Goal: Navigation & Orientation: Understand site structure

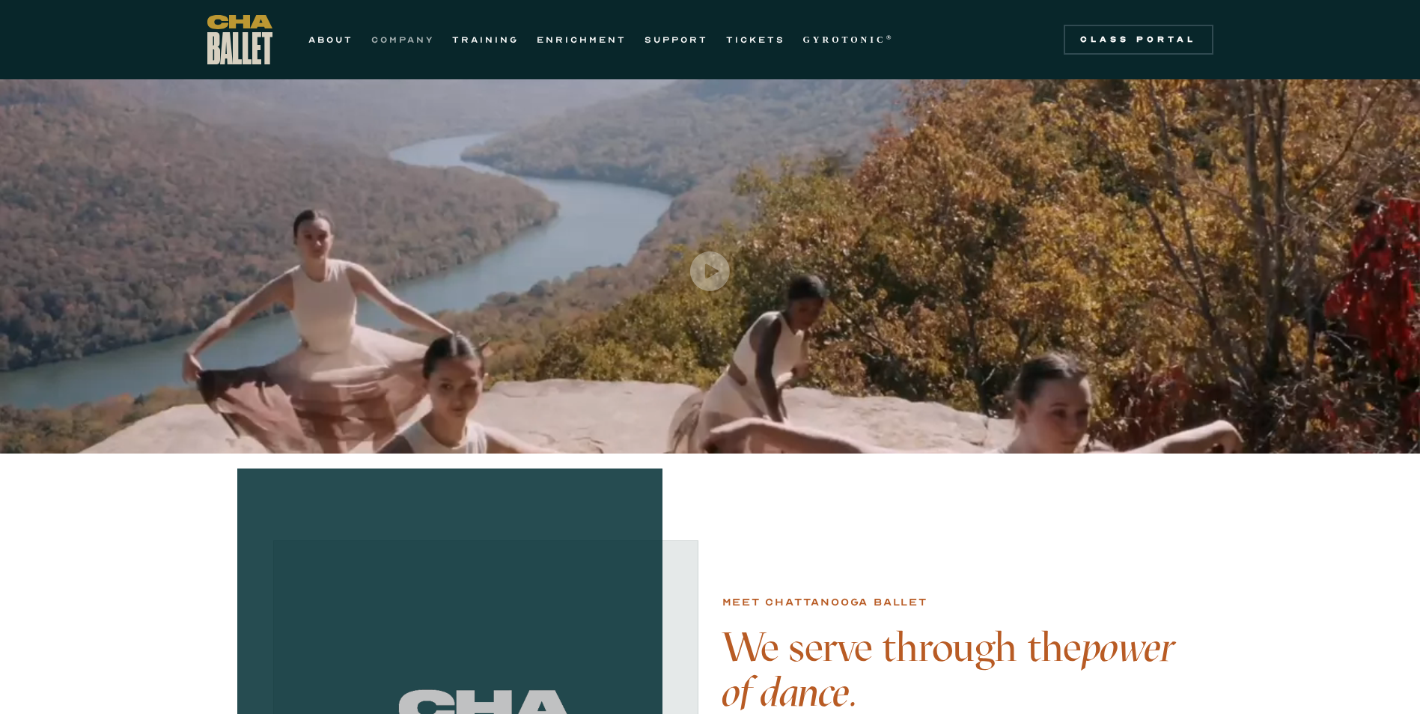
click at [399, 37] on link "COMPANY" at bounding box center [402, 40] width 63 height 18
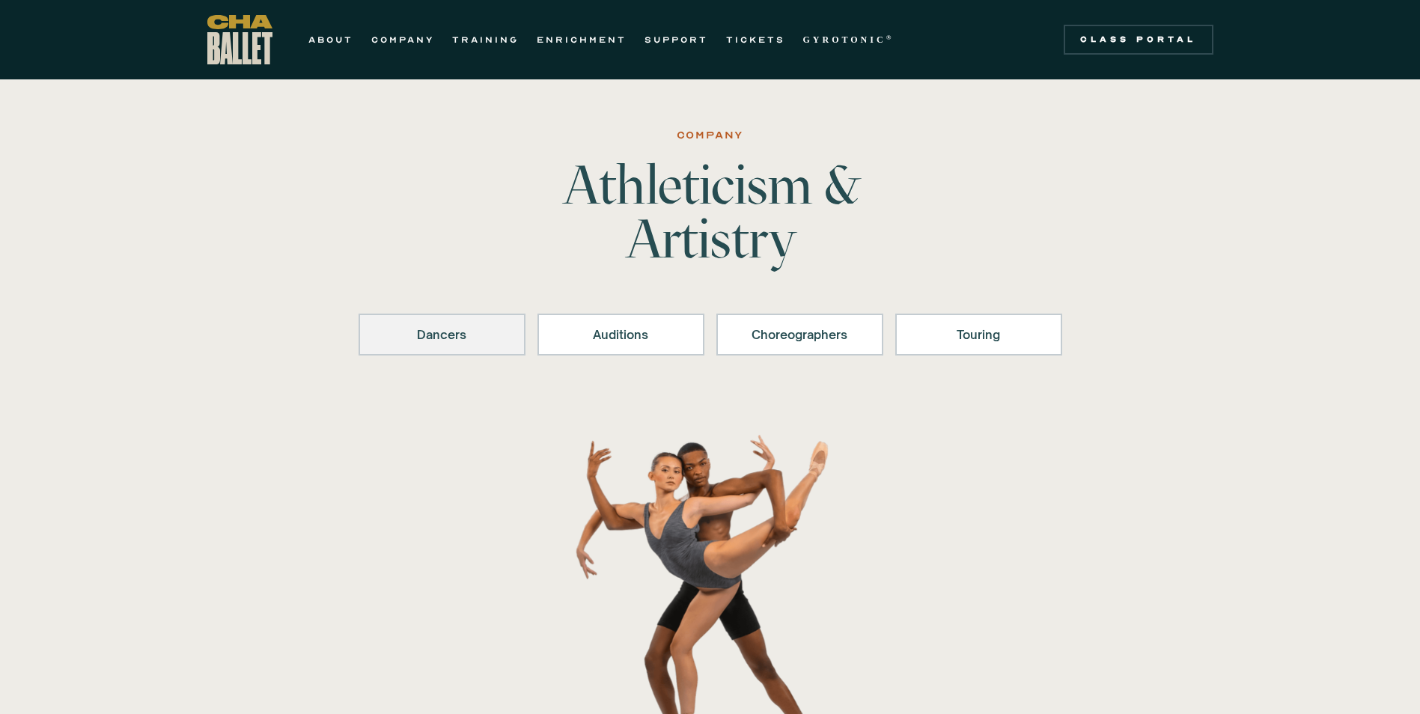
click at [495, 348] on link "Dancers" at bounding box center [442, 335] width 167 height 42
click at [984, 335] on div "Touring" at bounding box center [979, 335] width 128 height 18
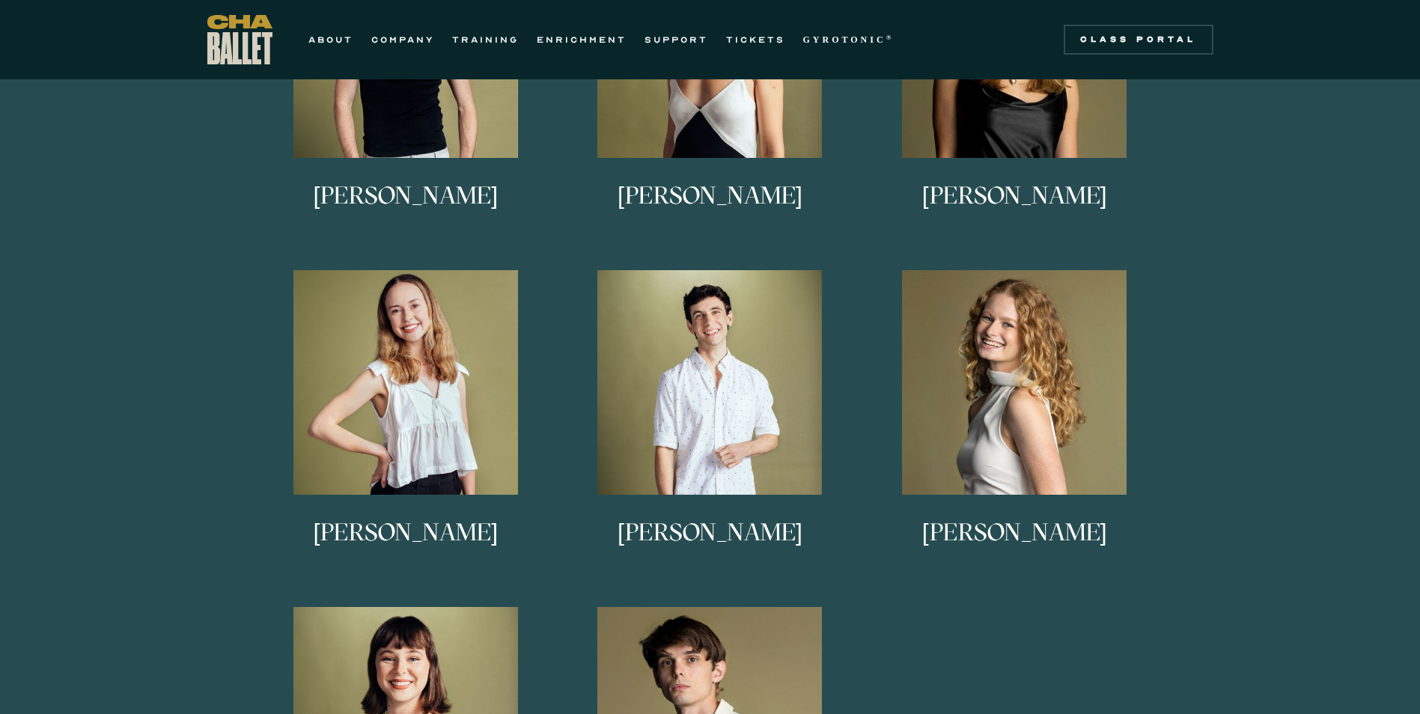
scroll to position [1016, 0]
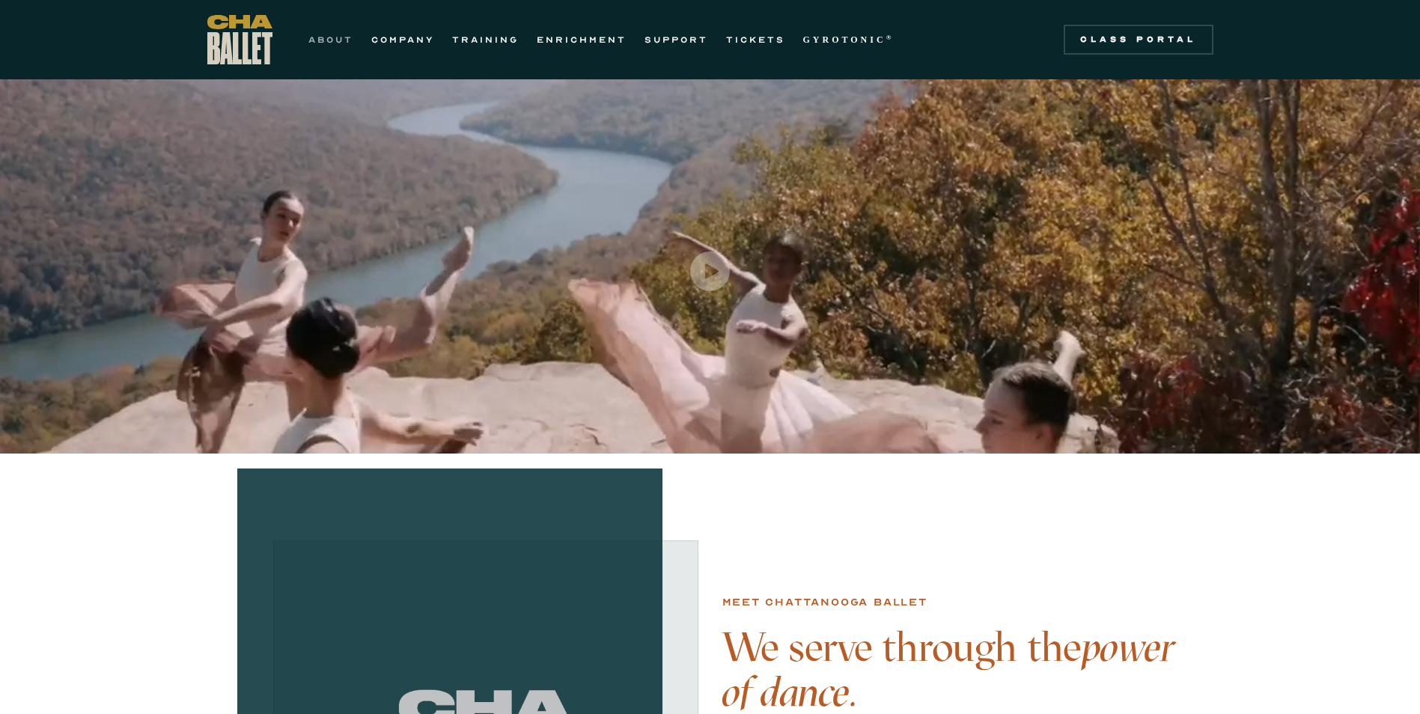
click at [341, 32] on link "ABOUT" at bounding box center [330, 40] width 45 height 18
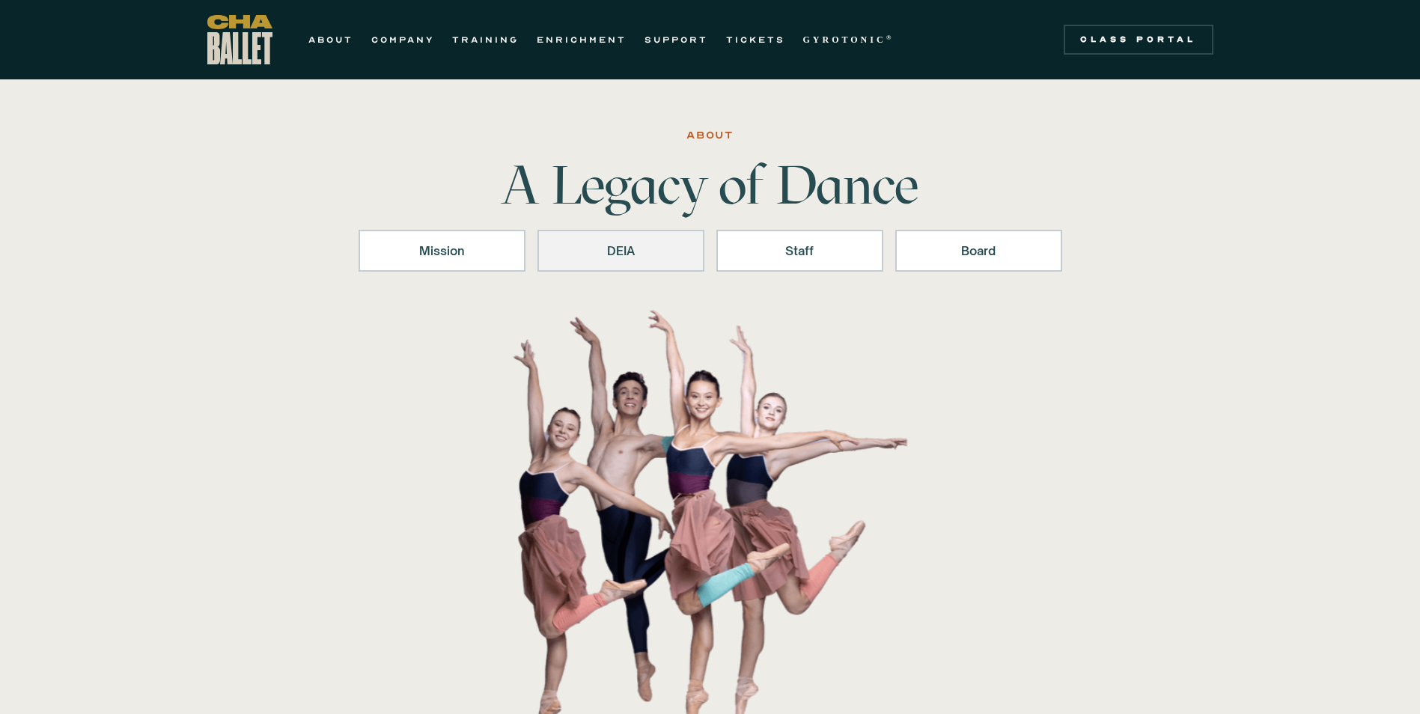
click at [564, 245] on div "DEIA" at bounding box center [621, 251] width 128 height 18
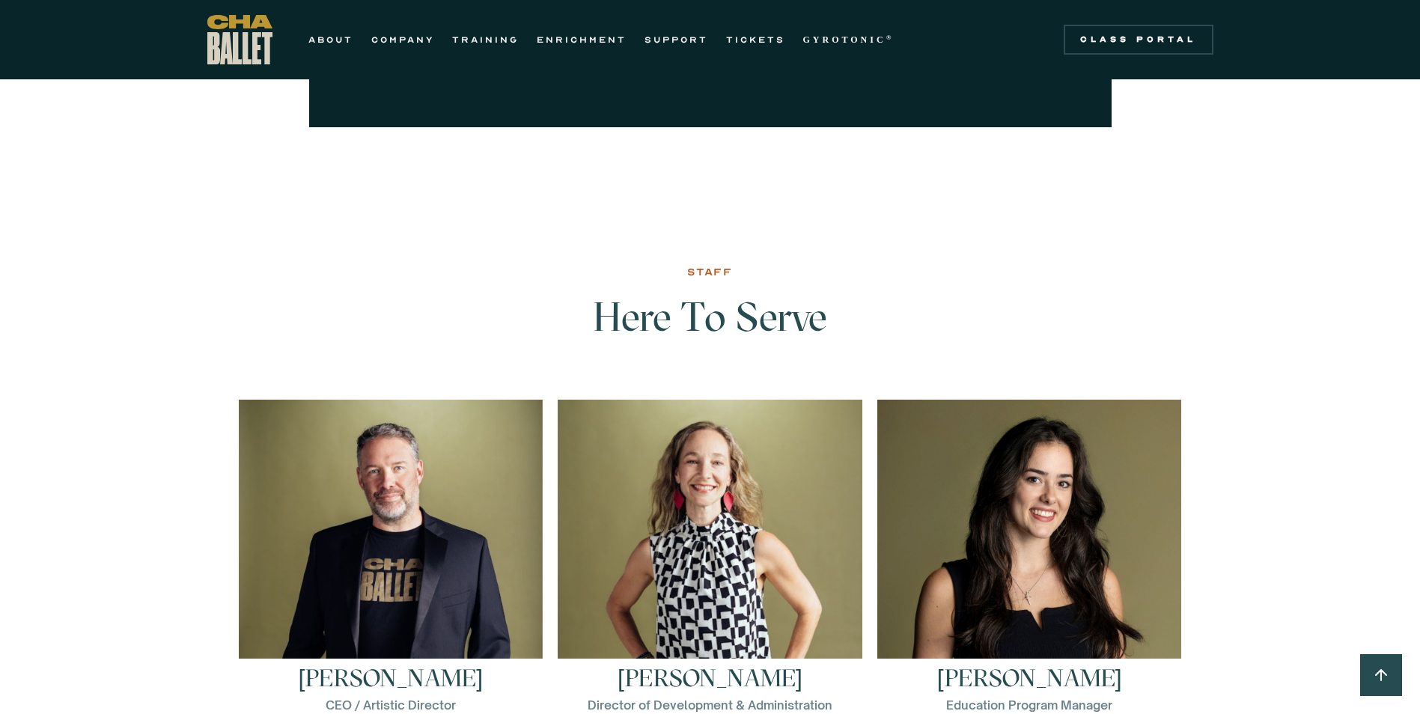
scroll to position [1760, 0]
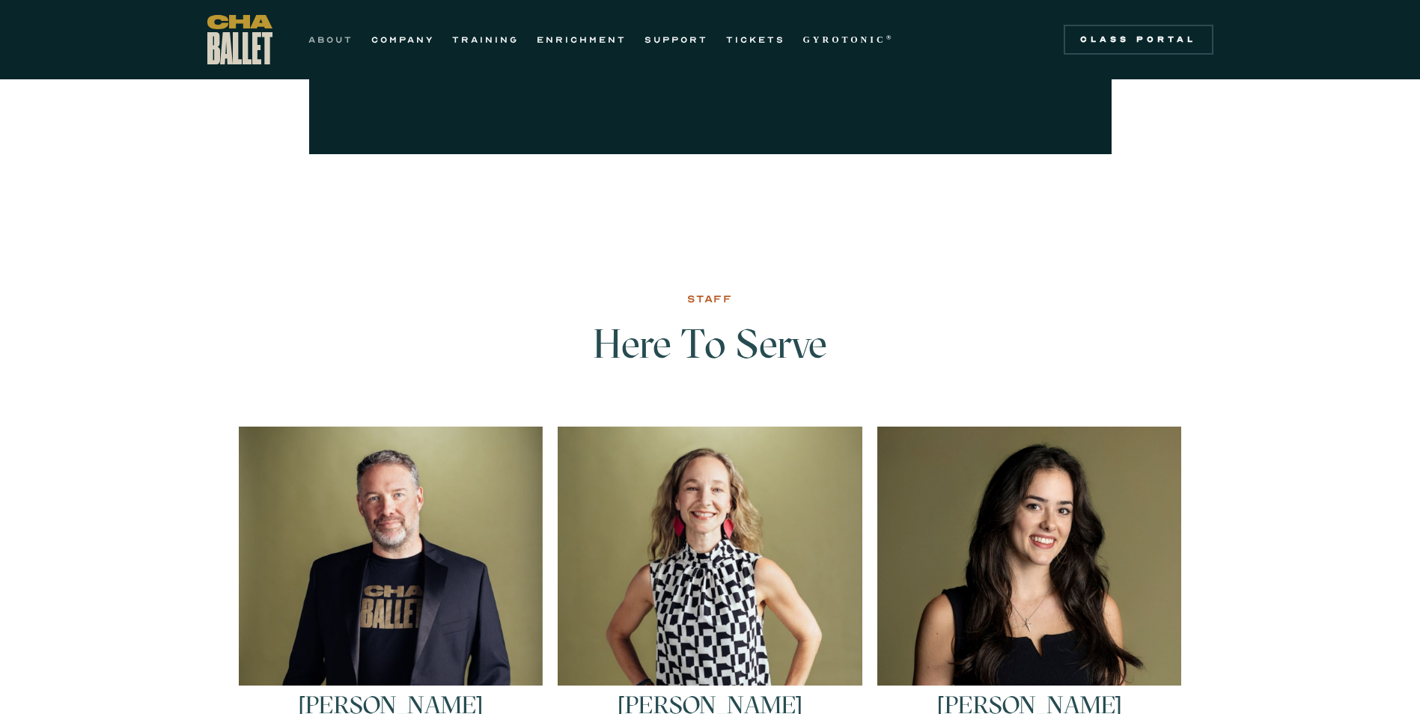
click at [341, 44] on link "ABOUT" at bounding box center [330, 40] width 45 height 18
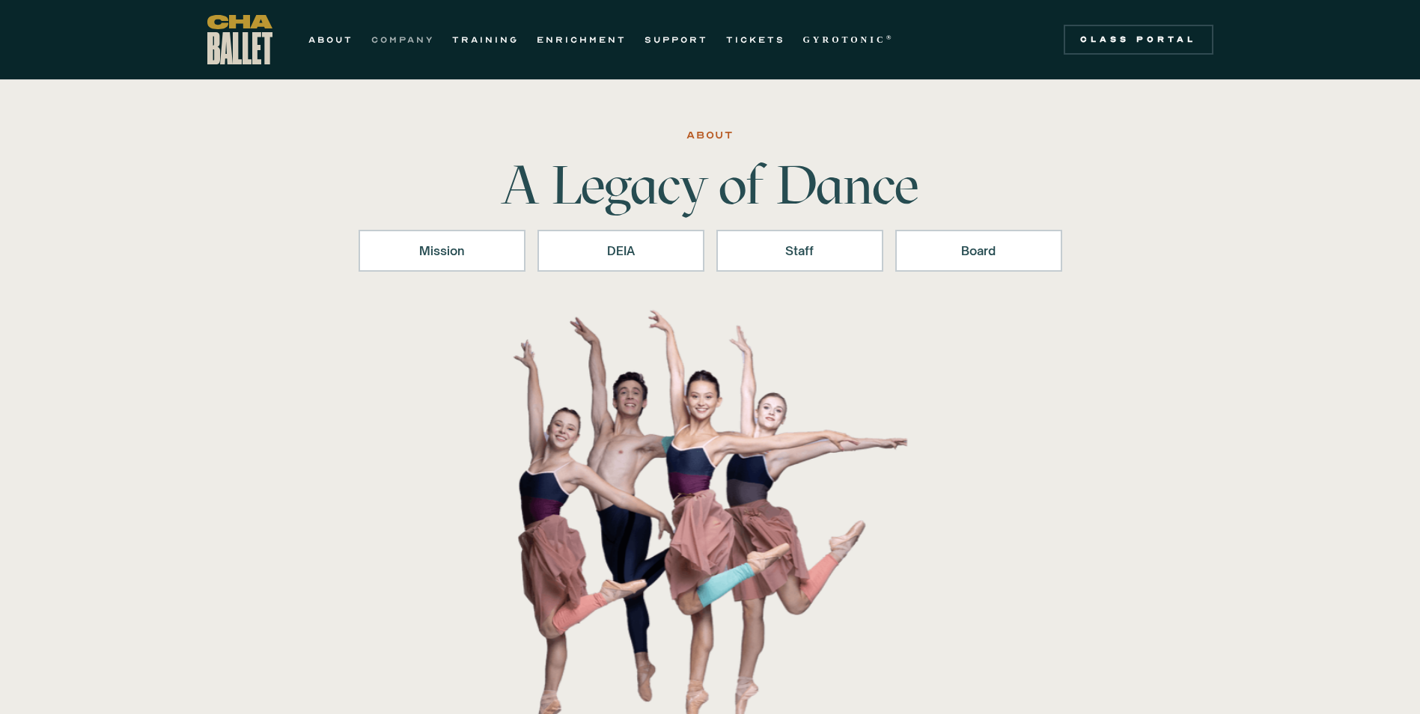
click at [421, 38] on link "COMPANY" at bounding box center [402, 40] width 63 height 18
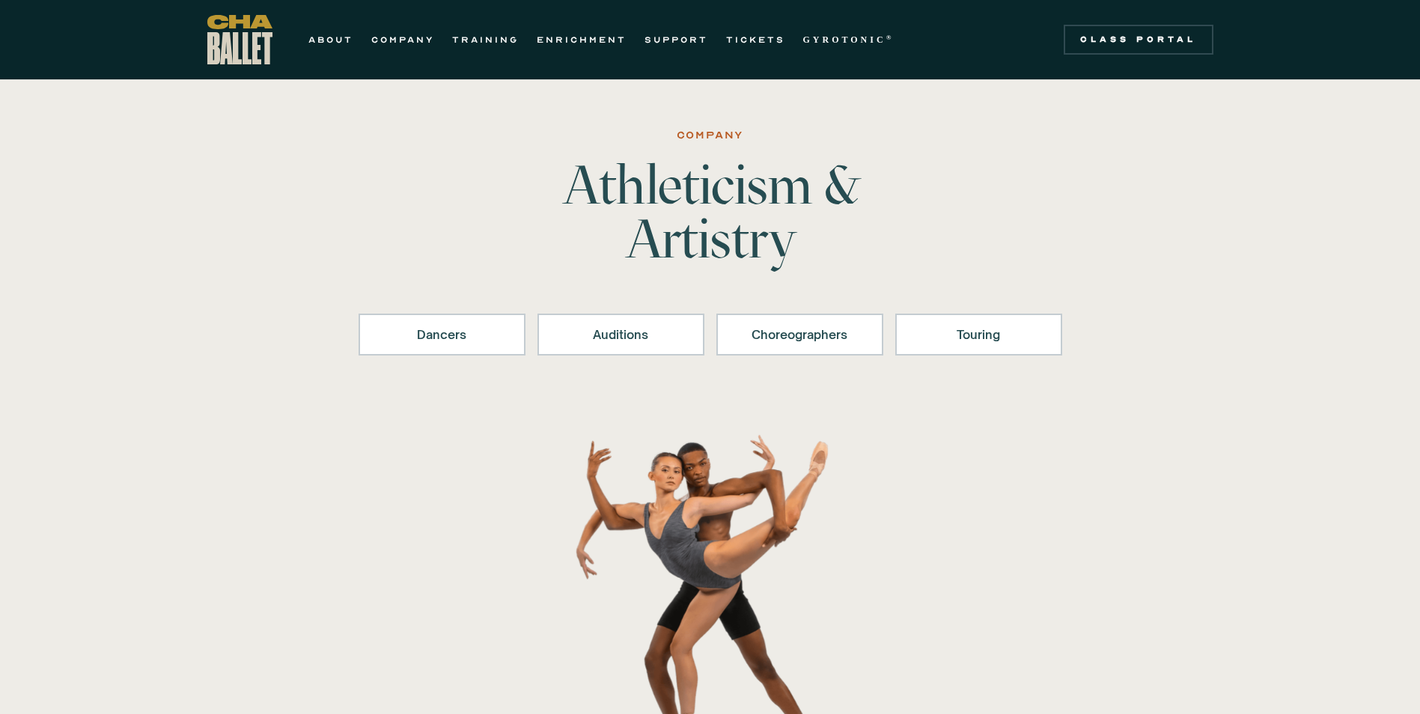
click at [468, 55] on div "ABOUT COMPANY TRAINING ENRICHMENT SUPPORT TICKETS GYROTONIC ® Information Style…" at bounding box center [555, 39] width 696 height 49
click at [479, 46] on link "TRAINING" at bounding box center [485, 40] width 67 height 18
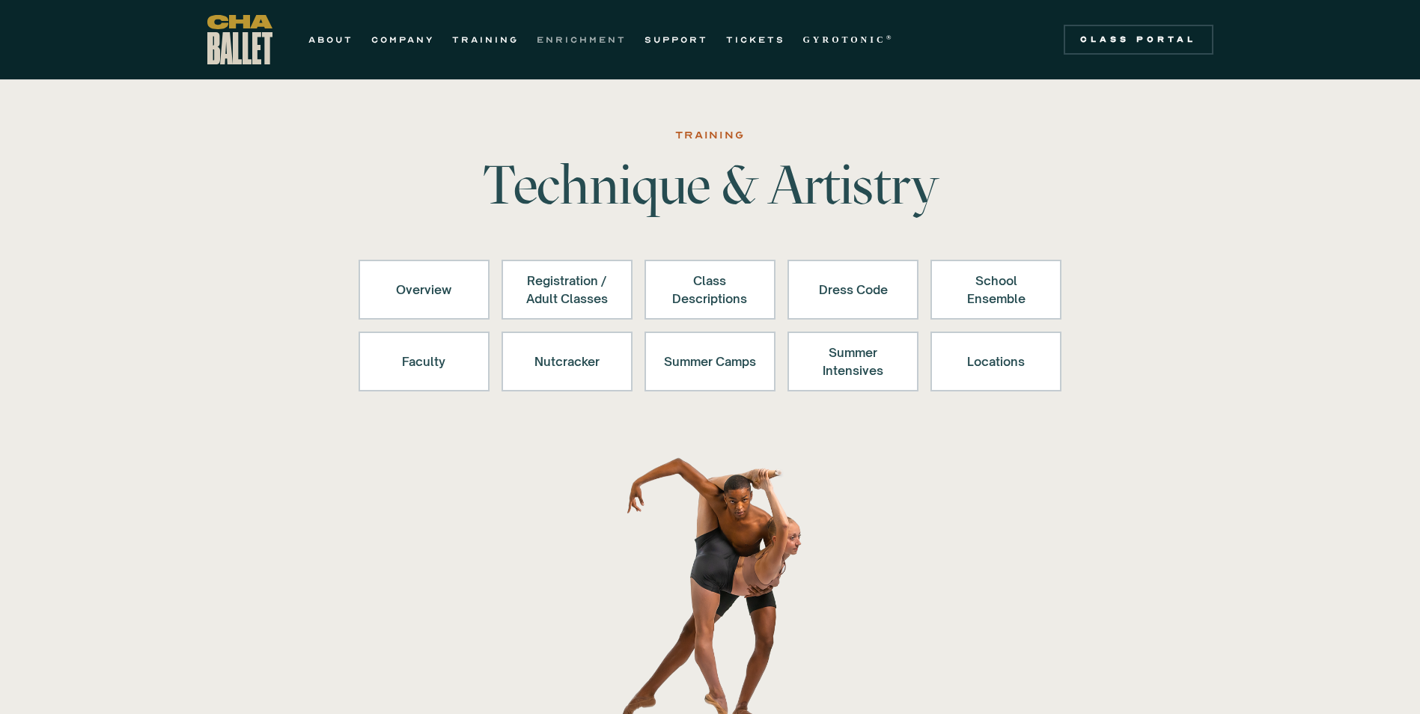
click at [557, 47] on link "ENRICHMENT" at bounding box center [582, 40] width 90 height 18
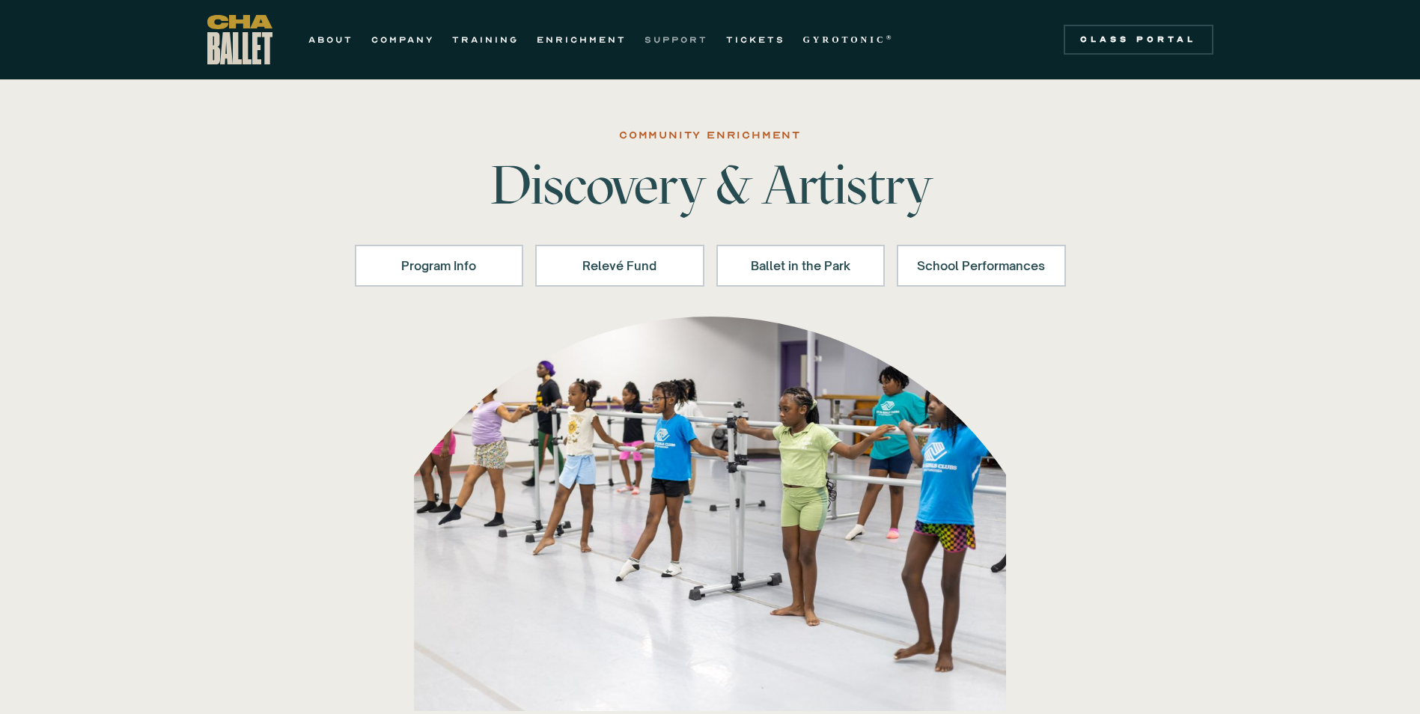
click at [698, 45] on link "SUPPORT" at bounding box center [676, 40] width 64 height 18
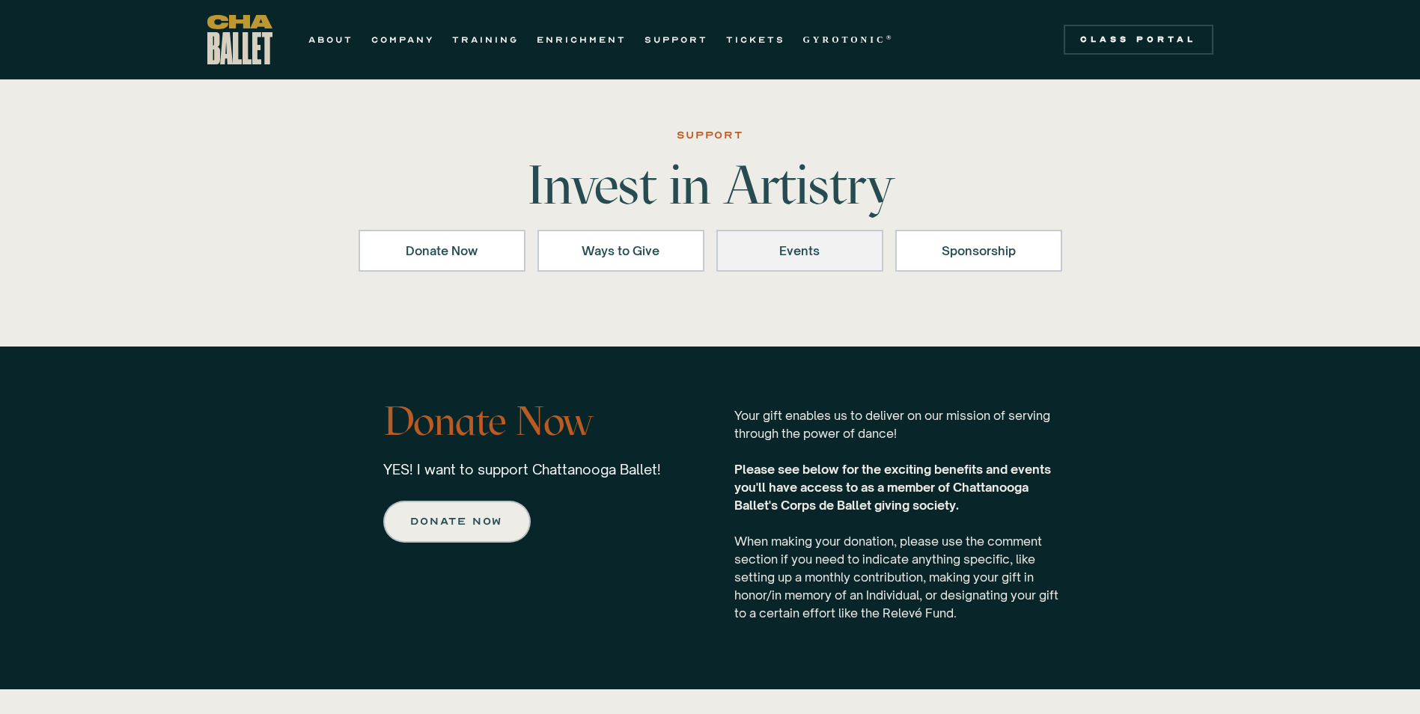
click at [740, 237] on link "Events" at bounding box center [799, 251] width 167 height 42
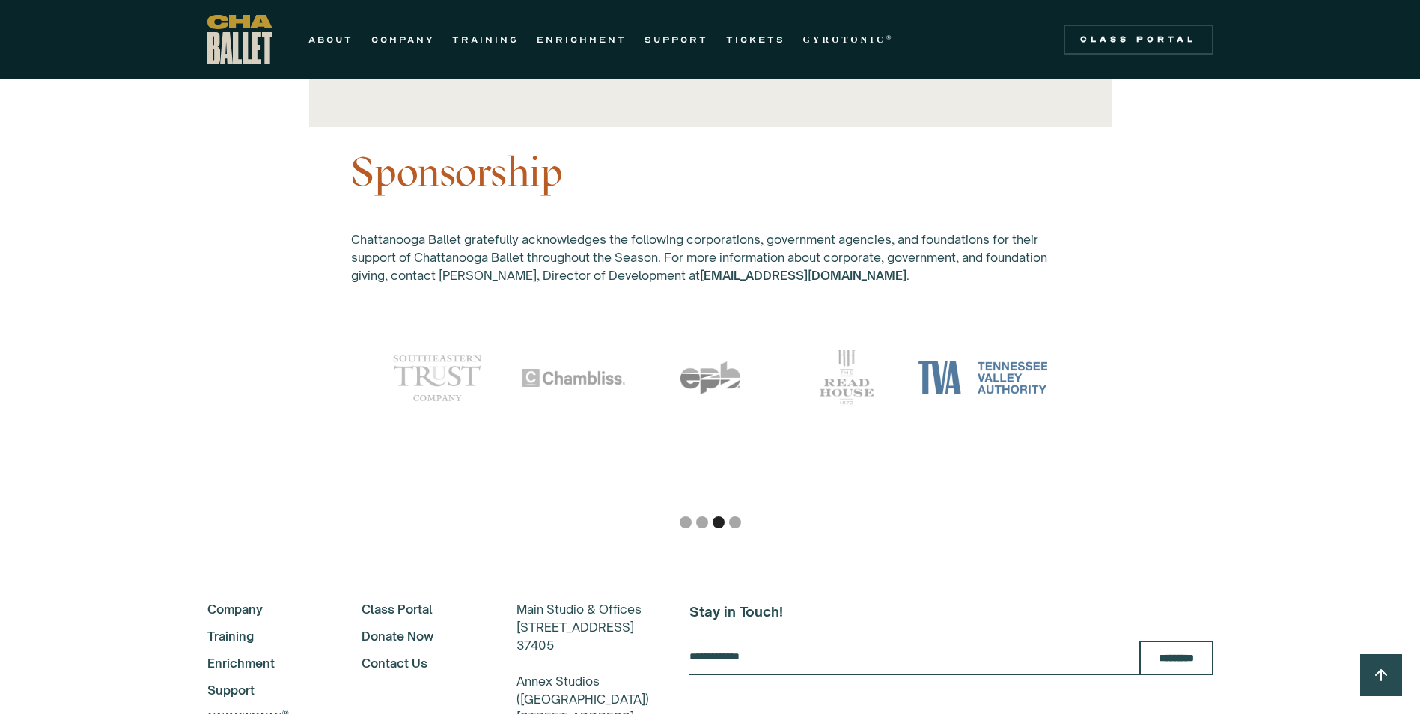
scroll to position [3854, 0]
